Goal: Task Accomplishment & Management: Manage account settings

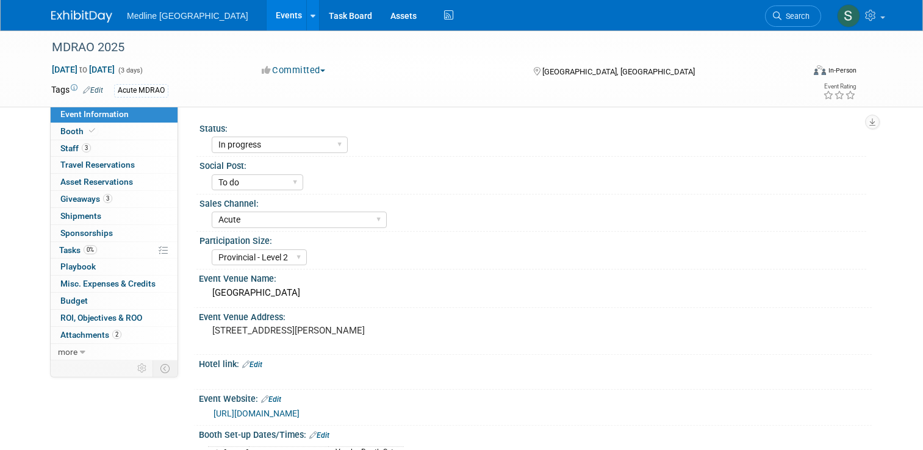
select select "In progress"
select select "To do"
select select "Acute"
select select "Provincial - Level 2"
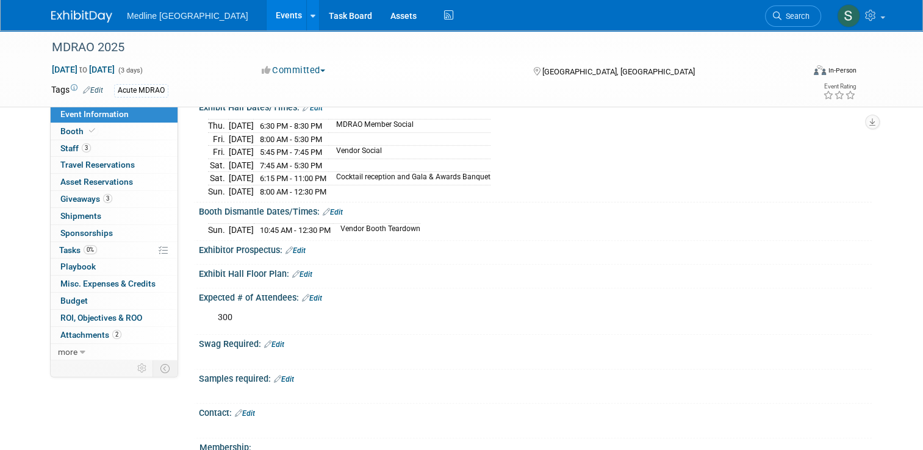
scroll to position [427, 0]
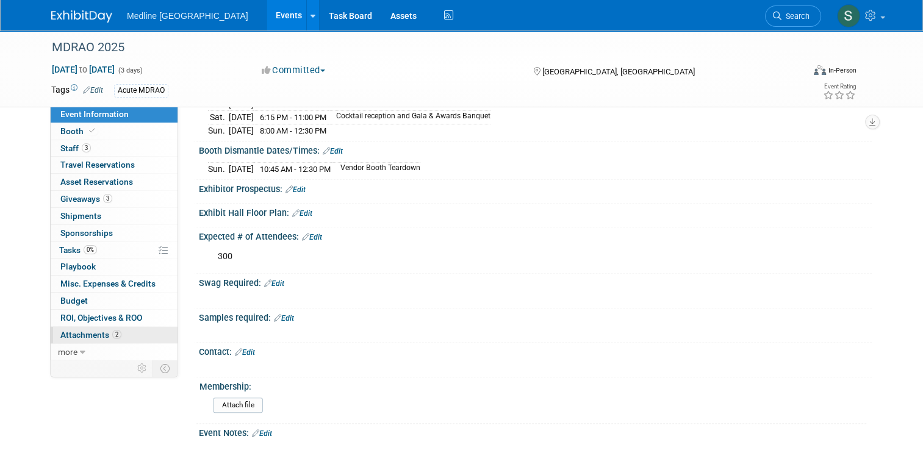
click at [81, 335] on span "Attachments 2" at bounding box center [90, 335] width 61 height 10
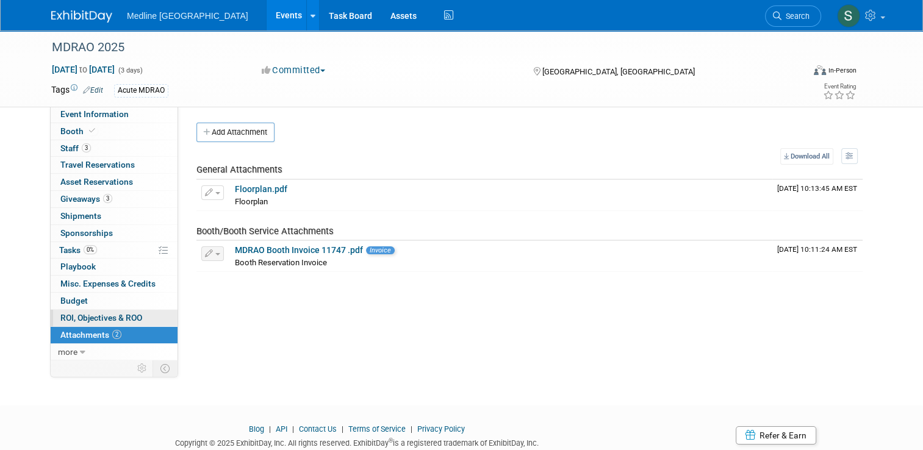
click at [76, 315] on span "ROI, Objectives & ROO 0" at bounding box center [101, 318] width 82 height 10
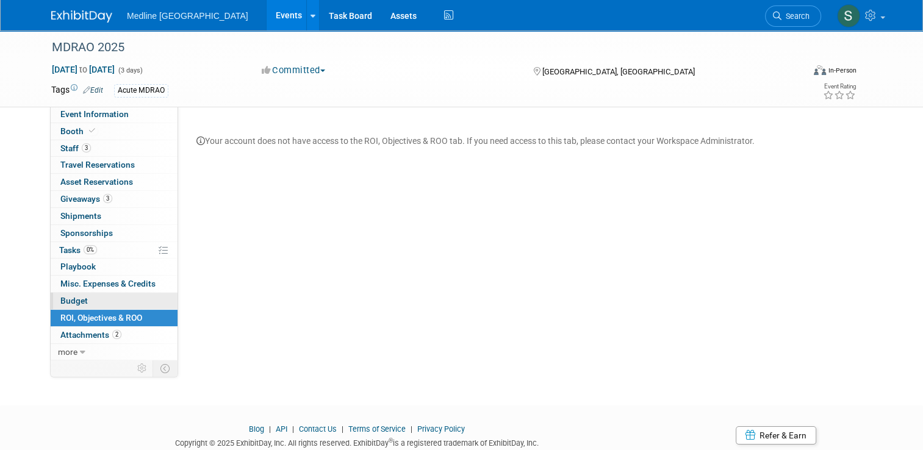
click at [71, 299] on span "Budget" at bounding box center [73, 301] width 27 height 10
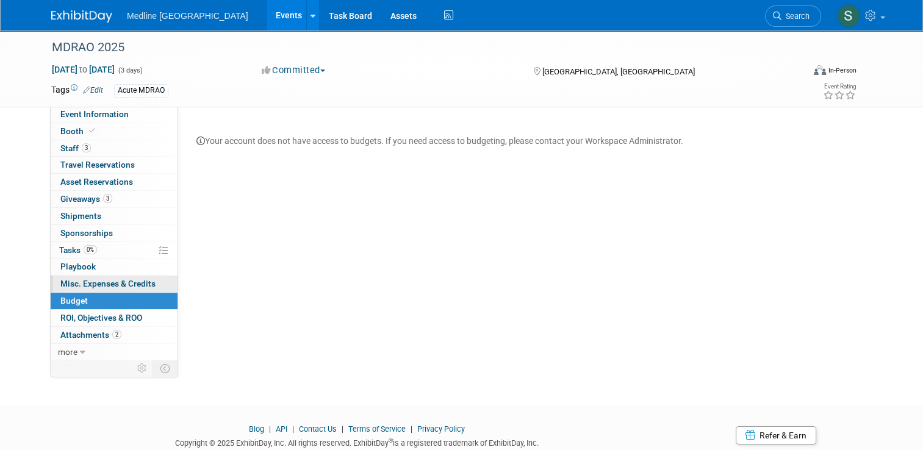
click at [75, 281] on span "Misc. Expenses & Credits 0" at bounding box center [107, 284] width 95 height 10
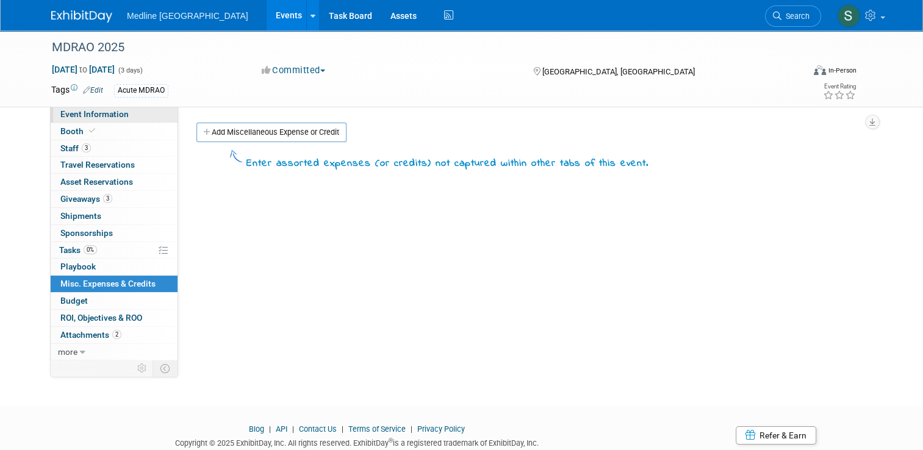
click at [70, 115] on span "Event Information" at bounding box center [94, 114] width 68 height 10
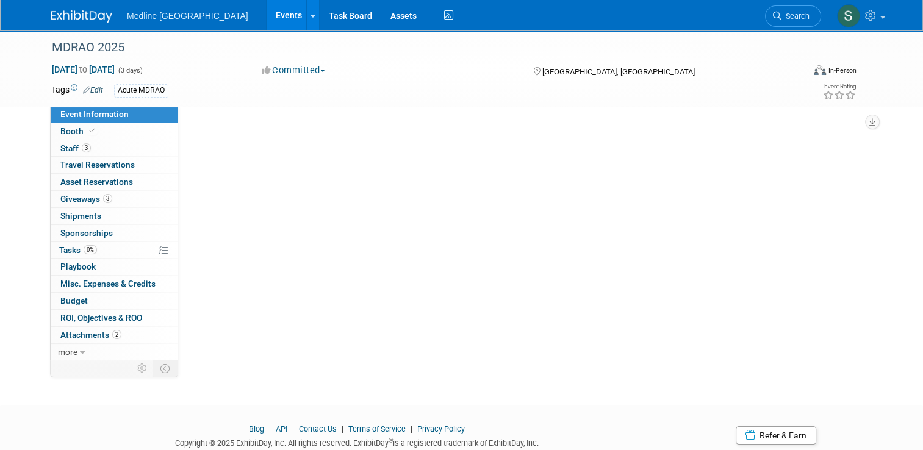
select select "In progress"
select select "To do"
select select "Acute"
select select "Provincial - Level 2"
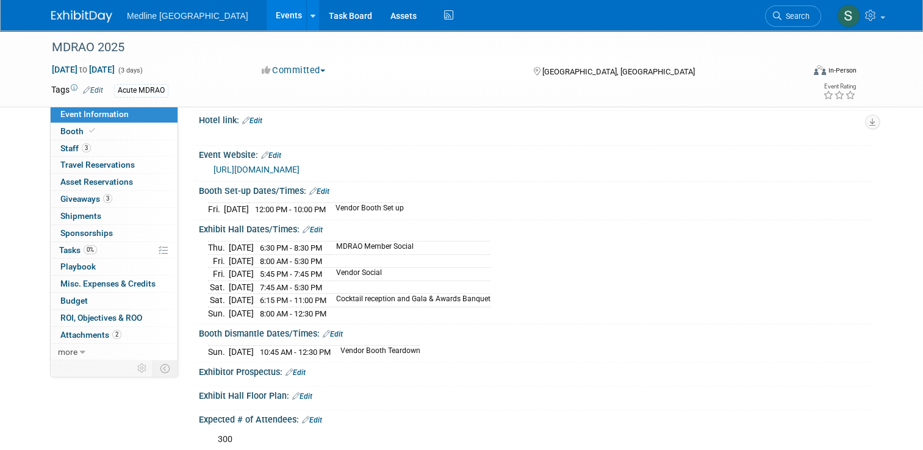
scroll to position [122, 0]
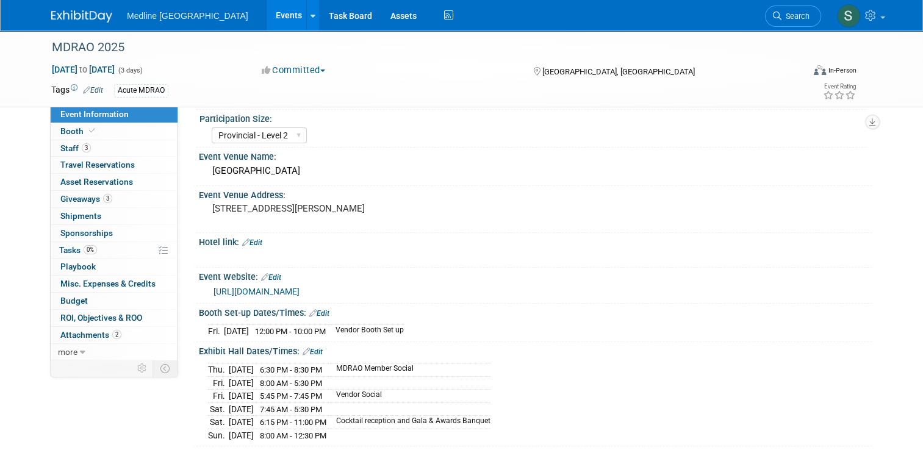
click at [278, 290] on link "[URL][DOMAIN_NAME]" at bounding box center [256, 292] width 86 height 10
